Goal: Task Accomplishment & Management: Use online tool/utility

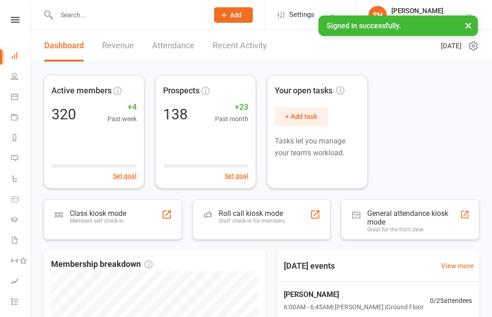
click at [14, 302] on icon at bounding box center [14, 301] width 7 height 7
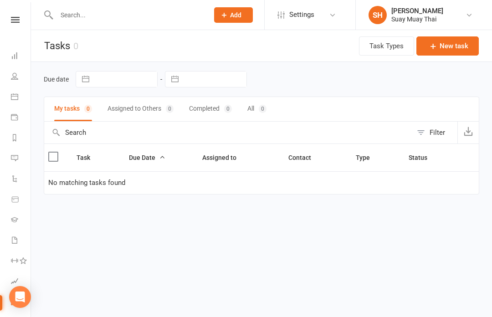
click at [16, 22] on icon at bounding box center [15, 20] width 9 height 6
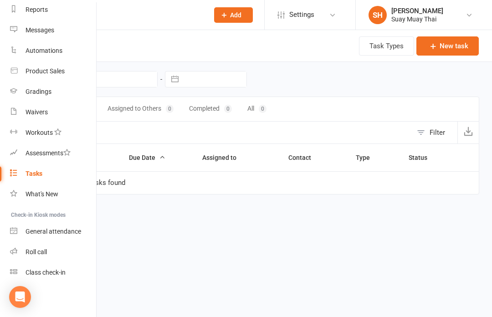
scroll to position [121, 1]
click at [55, 275] on div "Class check-in" at bounding box center [46, 272] width 40 height 7
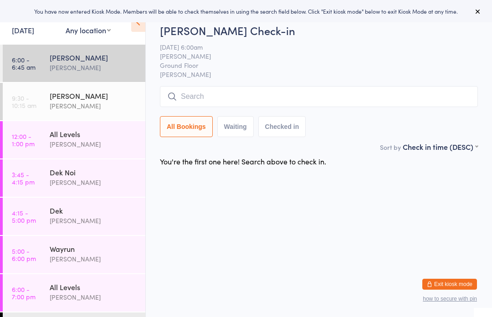
click at [279, 94] on input "search" at bounding box center [319, 96] width 318 height 21
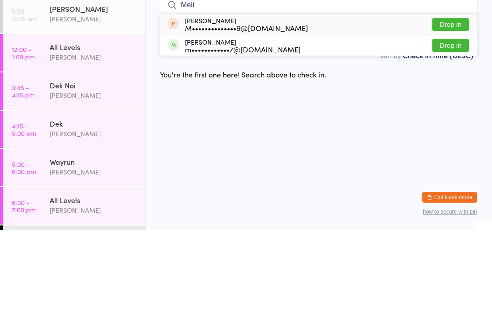
type input "Meli"
click at [453, 126] on button "Drop in" at bounding box center [451, 132] width 36 height 13
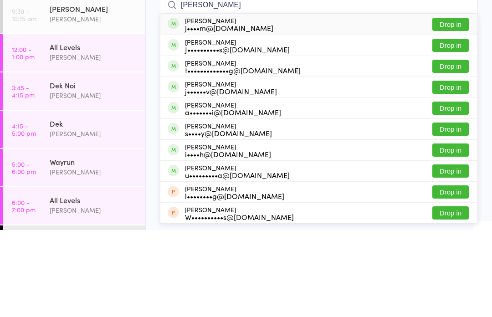
type input "Jay"
click at [453, 168] on button "Drop in" at bounding box center [451, 174] width 36 height 13
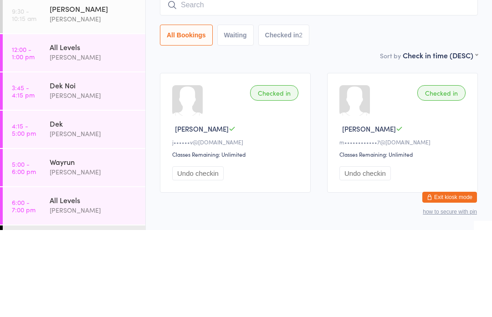
scroll to position [37, 0]
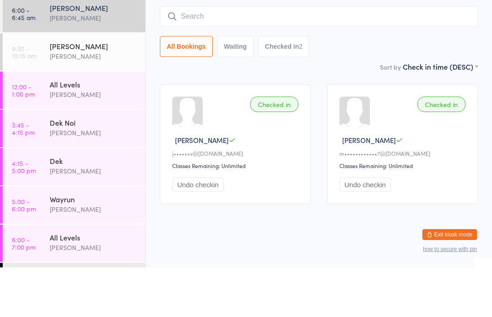
click at [186, 56] on input "search" at bounding box center [319, 66] width 318 height 21
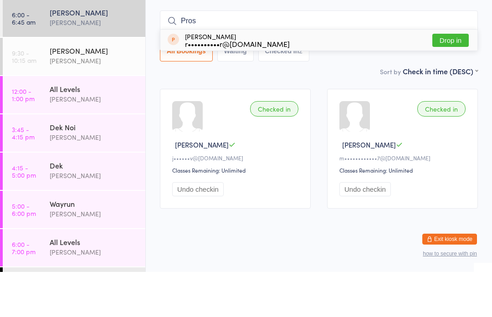
type input "Pros"
click at [452, 79] on button "Drop in" at bounding box center [451, 85] width 36 height 13
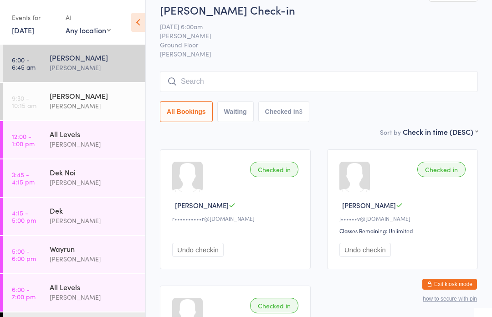
scroll to position [0, 0]
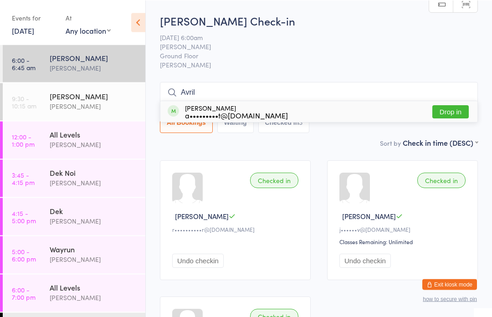
type input "Avril"
click at [451, 110] on button "Drop in" at bounding box center [451, 111] width 36 height 13
